Goal: Navigation & Orientation: Find specific page/section

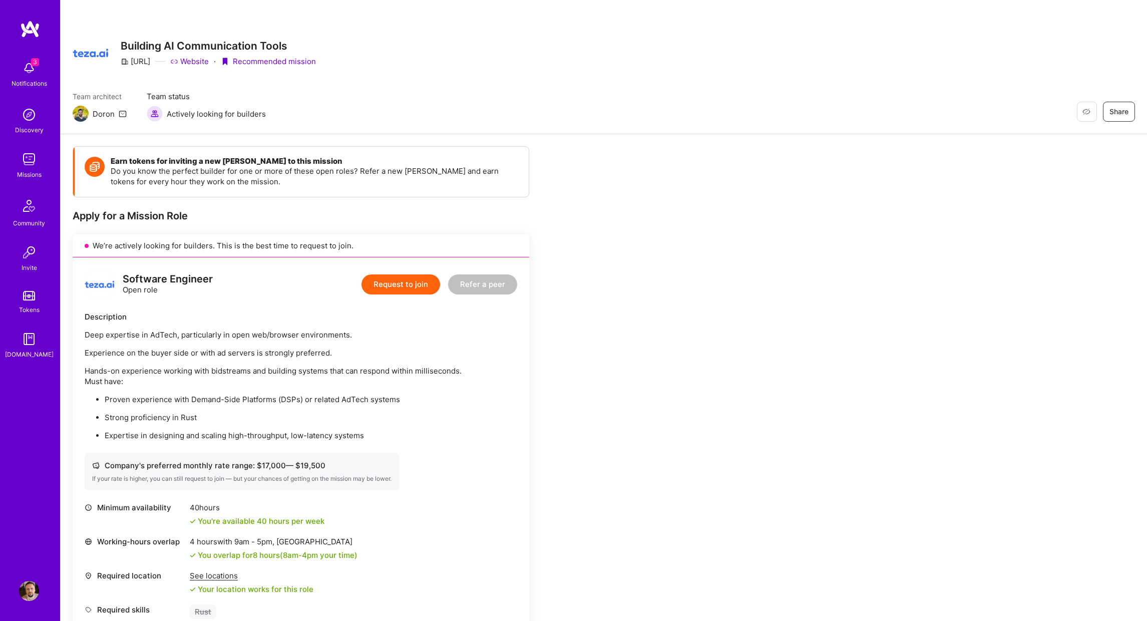
click at [16, 70] on div "3 Notifications" at bounding box center [29, 73] width 62 height 35
click at [16, 69] on div "3 Notifications Discovery Missions Community Invite Tokens [DOMAIN_NAME]" at bounding box center [30, 207] width 60 height 303
click at [36, 119] on img at bounding box center [29, 115] width 20 height 20
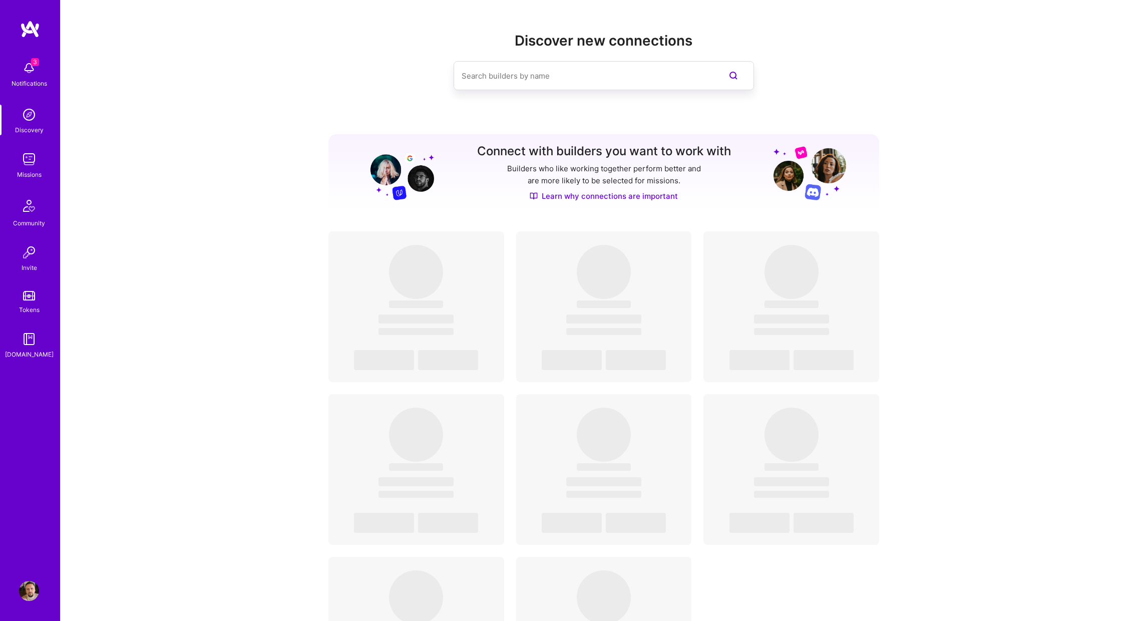
click at [34, 158] on img at bounding box center [29, 159] width 20 height 20
